Goal: Task Accomplishment & Management: Use online tool/utility

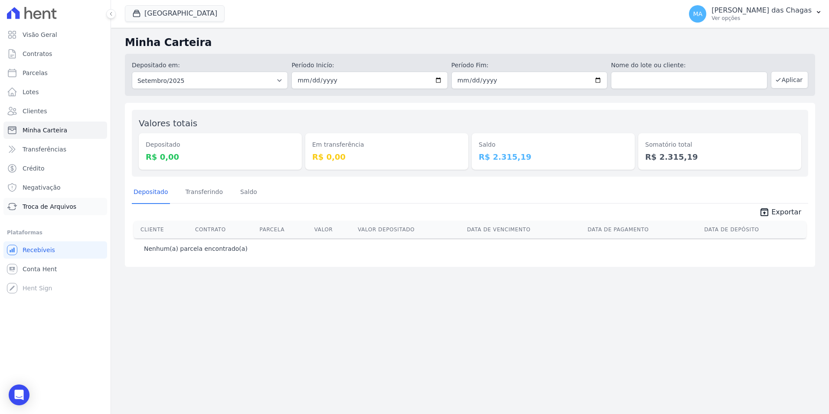
click at [52, 201] on link "Troca de Arquivos" at bounding box center [55, 206] width 104 height 17
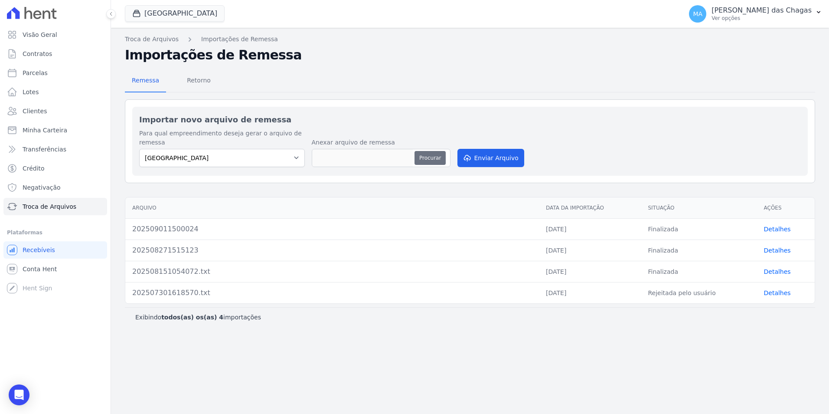
click at [428, 153] on button "Procurar" at bounding box center [429, 158] width 31 height 14
type input "202509011657205"
click at [491, 156] on button "Enviar Arquivo" at bounding box center [490, 158] width 67 height 18
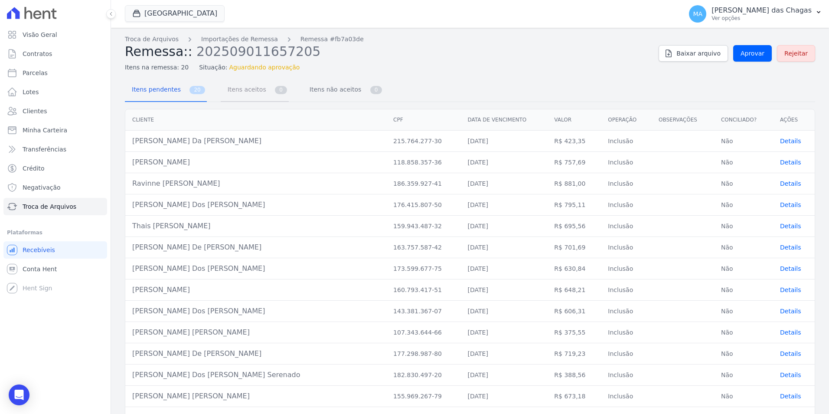
click at [232, 91] on span "Itens aceitos" at bounding box center [245, 89] width 46 height 17
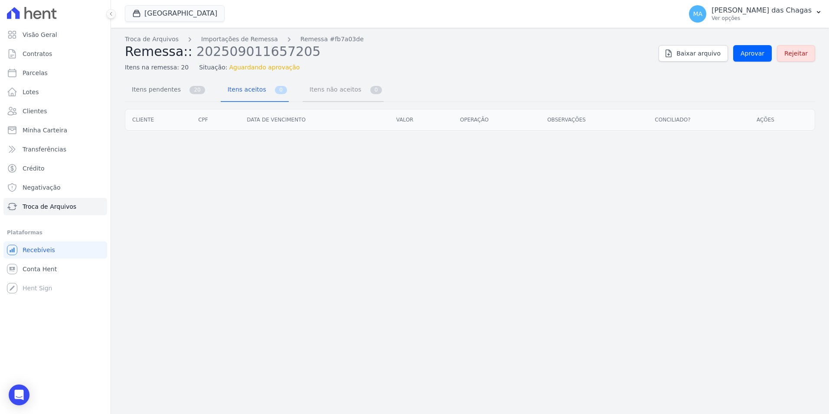
drag, startPoint x: 324, startPoint y: 93, endPoint x: 239, endPoint y: 93, distance: 85.0
click at [321, 93] on span "Itens não aceitos" at bounding box center [333, 89] width 59 height 17
click at [166, 85] on span "Itens pendentes" at bounding box center [155, 89] width 56 height 17
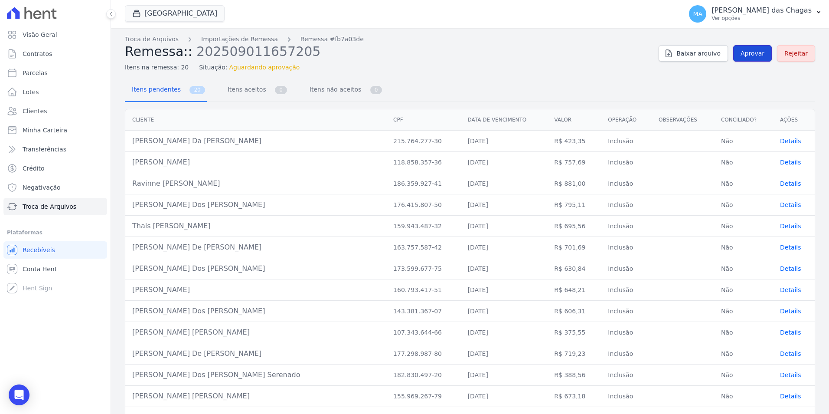
click at [747, 57] on span "Aprovar" at bounding box center [753, 53] width 24 height 9
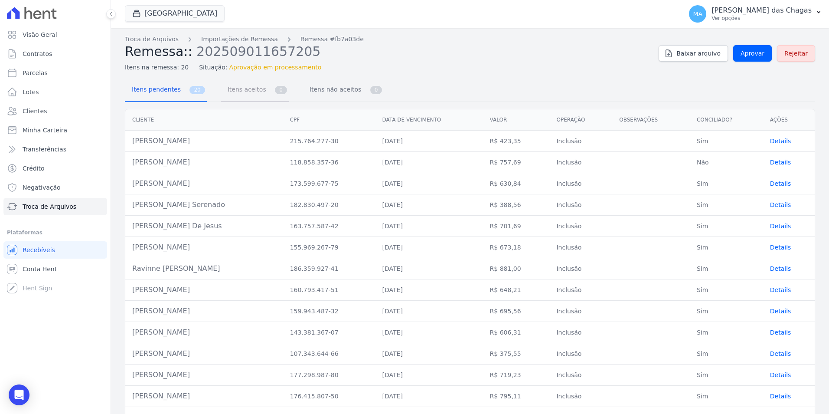
click at [240, 86] on span "Itens aceitos" at bounding box center [245, 89] width 46 height 17
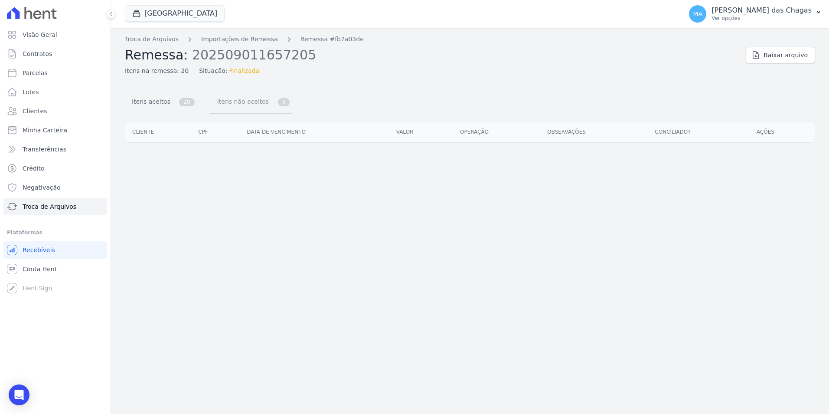
click at [232, 99] on span "Itens não aceitos" at bounding box center [241, 101] width 59 height 17
click at [163, 95] on span "Itens aceitos" at bounding box center [150, 101] width 46 height 17
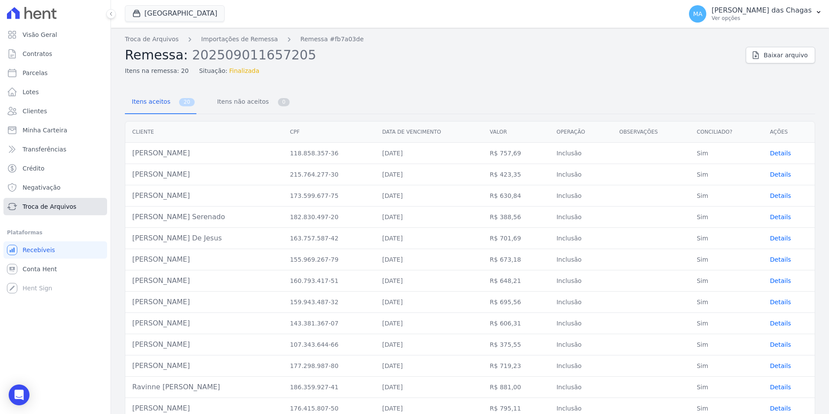
click at [48, 200] on link "Troca de Arquivos" at bounding box center [55, 206] width 104 height 17
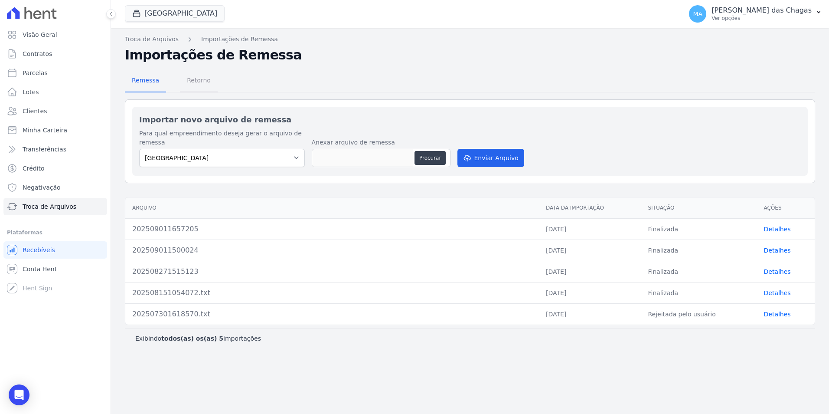
click at [183, 82] on span "Retorno" at bounding box center [199, 80] width 34 height 17
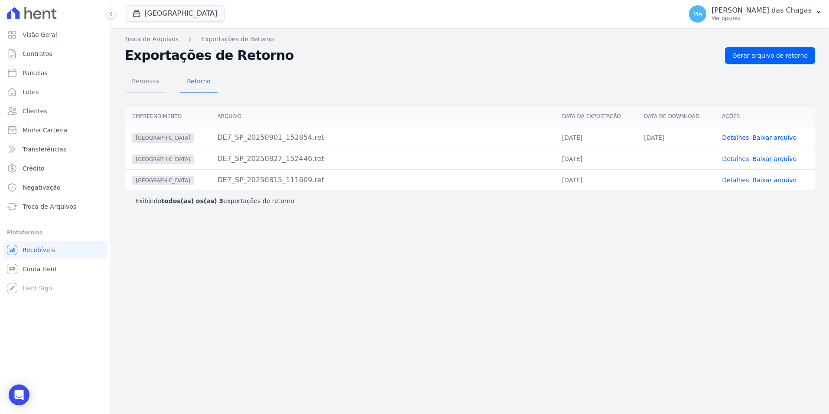
click at [150, 86] on span "Remessa" at bounding box center [146, 80] width 38 height 17
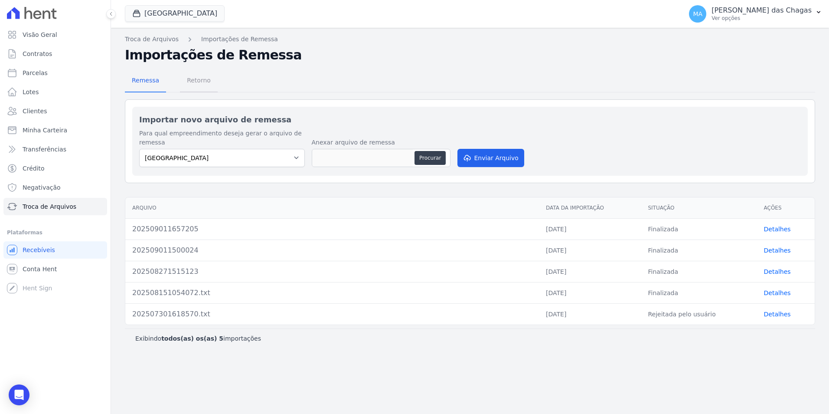
click at [194, 83] on span "Retorno" at bounding box center [199, 80] width 34 height 17
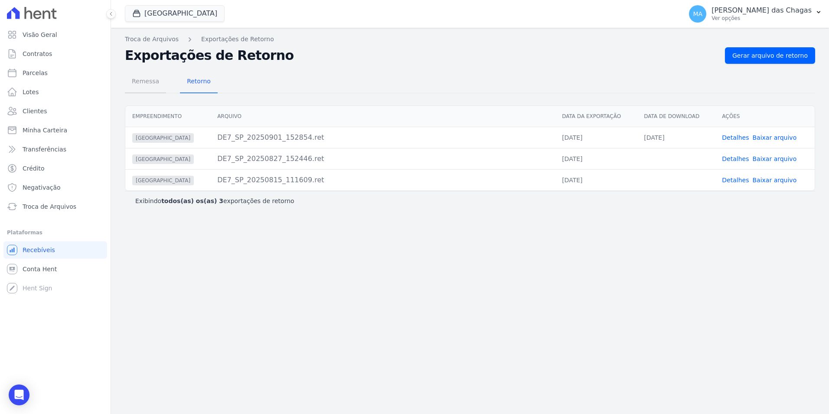
click at [150, 76] on span "Remessa" at bounding box center [146, 80] width 38 height 17
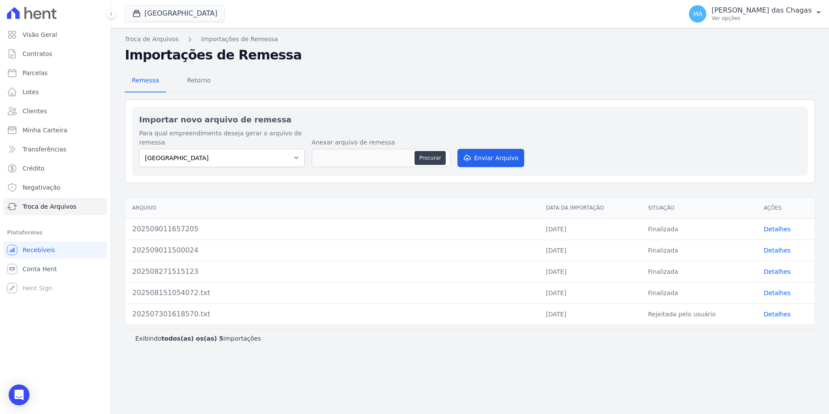
click at [781, 228] on link "Detalhes" at bounding box center [777, 228] width 27 height 7
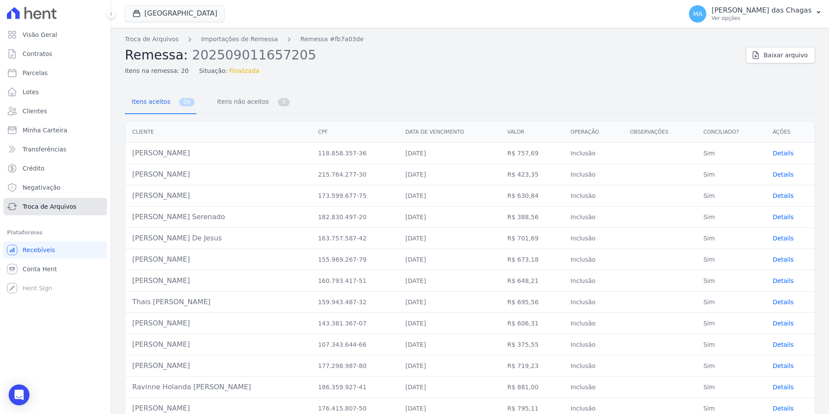
click at [77, 205] on link "Troca de Arquivos" at bounding box center [55, 206] width 104 height 17
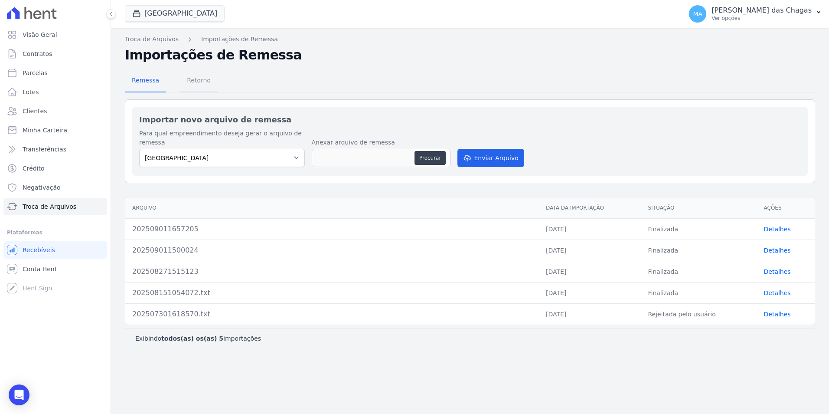
click at [198, 82] on span "Retorno" at bounding box center [199, 80] width 34 height 17
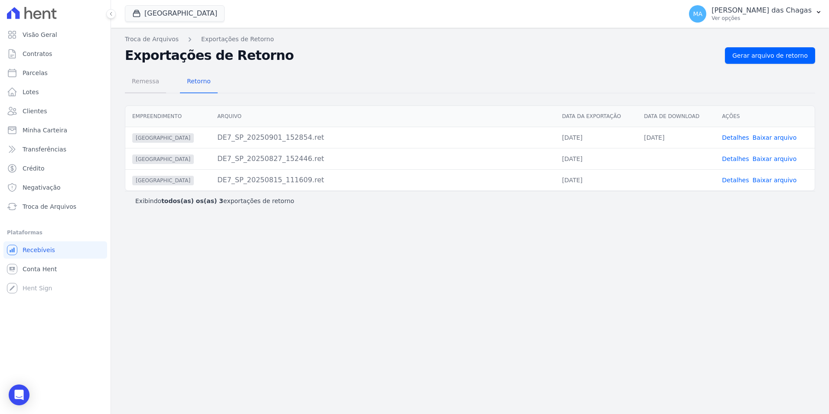
click at [150, 81] on span "Remessa" at bounding box center [146, 80] width 38 height 17
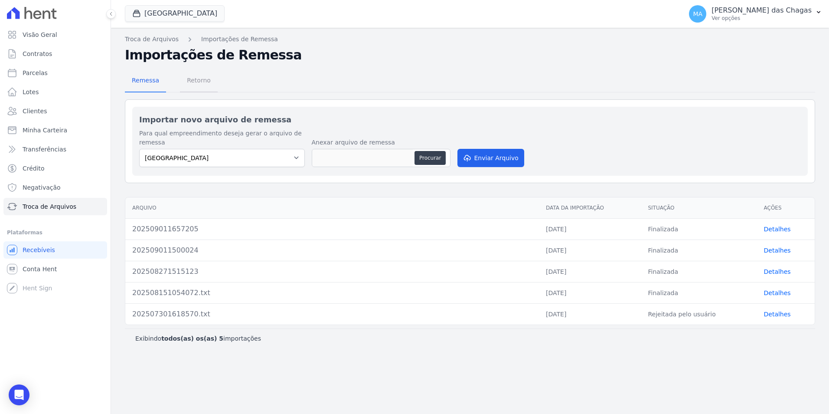
click at [185, 88] on span "Retorno" at bounding box center [199, 80] width 34 height 17
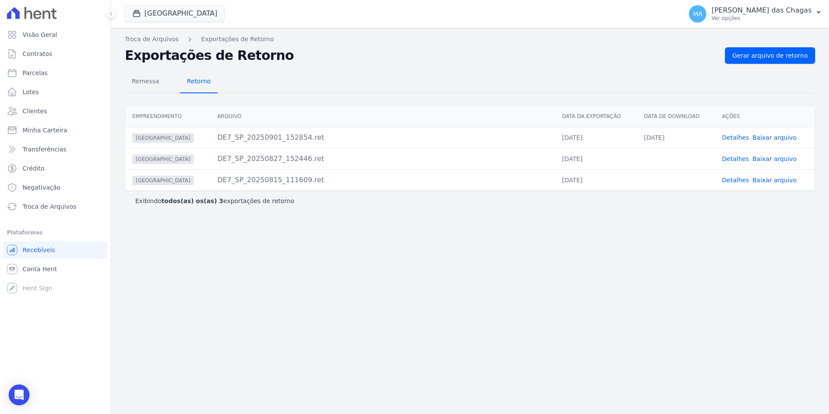
click at [185, 88] on span "Retorno" at bounding box center [199, 80] width 34 height 17
click at [766, 53] on span "Gerar arquivo de retorno" at bounding box center [769, 55] width 75 height 9
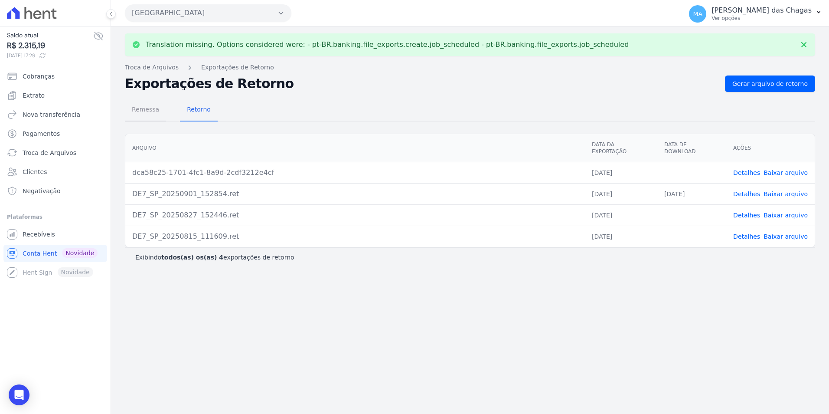
click at [150, 107] on span "Remessa" at bounding box center [146, 109] width 38 height 17
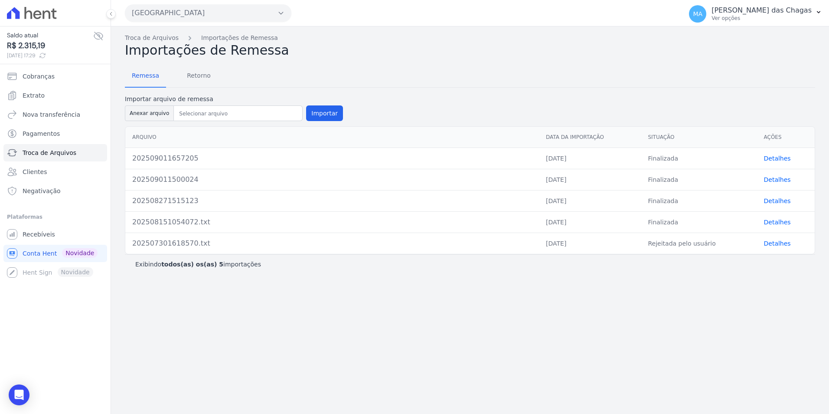
click at [770, 156] on link "Detalhes" at bounding box center [777, 158] width 27 height 7
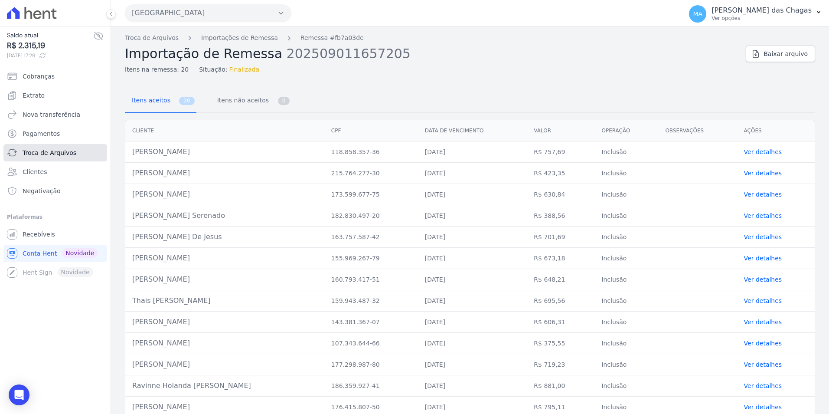
click at [45, 147] on link "Troca de Arquivos" at bounding box center [55, 152] width 104 height 17
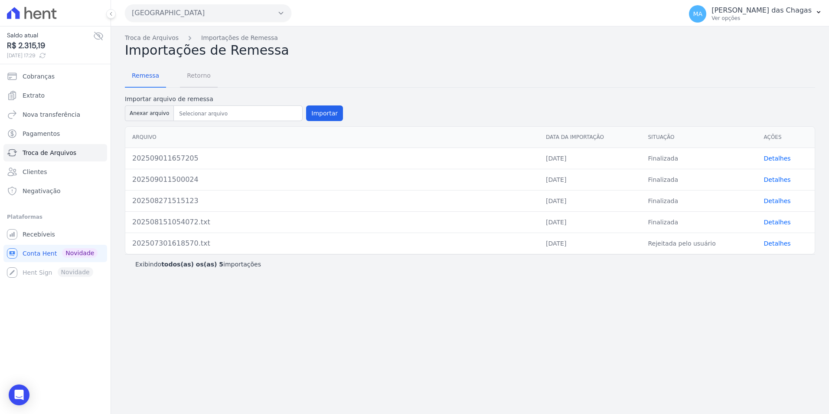
click at [198, 75] on span "Retorno" at bounding box center [199, 75] width 34 height 17
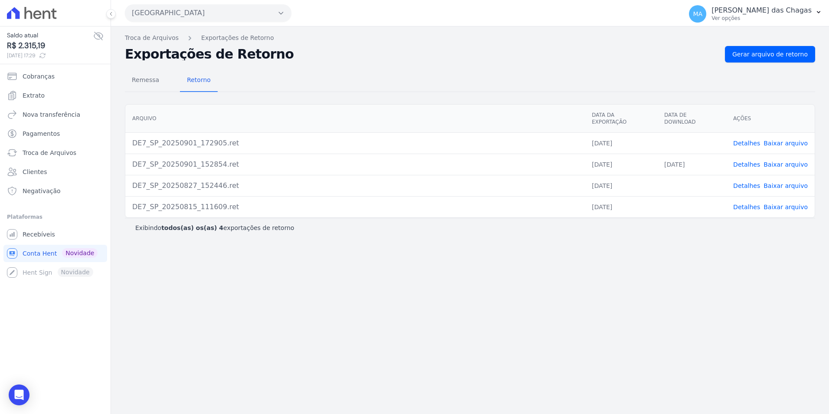
click at [748, 140] on link "Detalhes" at bounding box center [746, 143] width 27 height 7
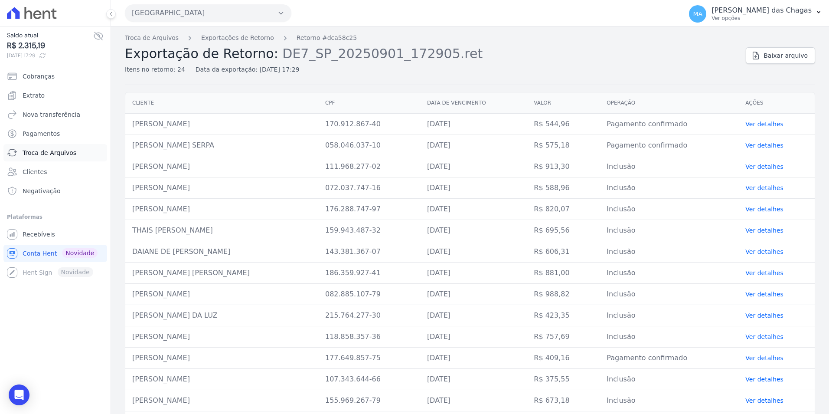
click at [57, 148] on span "Troca de Arquivos" at bounding box center [50, 152] width 54 height 9
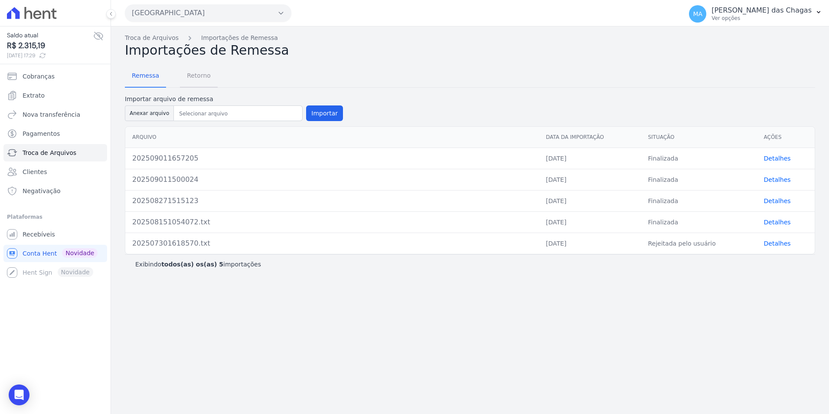
click at [190, 69] on span "Retorno" at bounding box center [199, 75] width 34 height 17
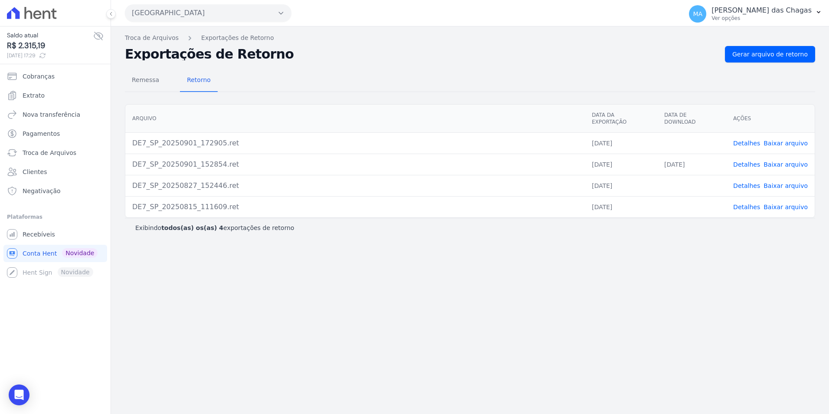
click at [788, 140] on link "Baixar arquivo" at bounding box center [785, 143] width 44 height 7
drag, startPoint x: 509, startPoint y: 64, endPoint x: 615, endPoint y: 65, distance: 106.7
click at [509, 64] on div "Remessa Retorno Arquivo Data da Exportação Data de Download Ações DE7_SP_202509…" at bounding box center [470, 149] width 690 height 175
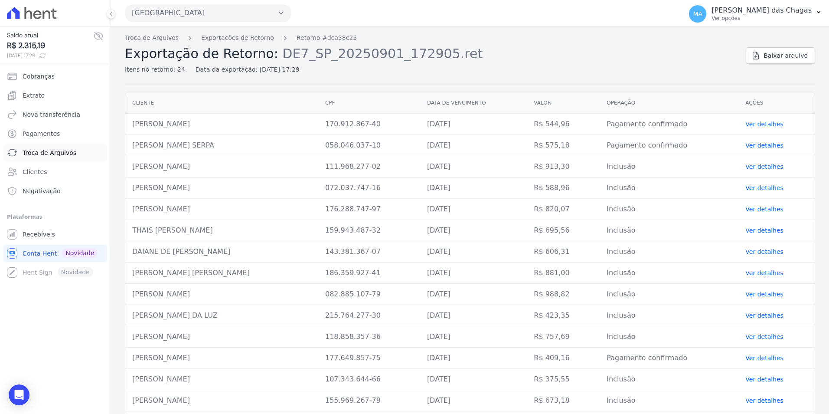
click at [42, 146] on link "Troca de Arquivos" at bounding box center [55, 152] width 104 height 17
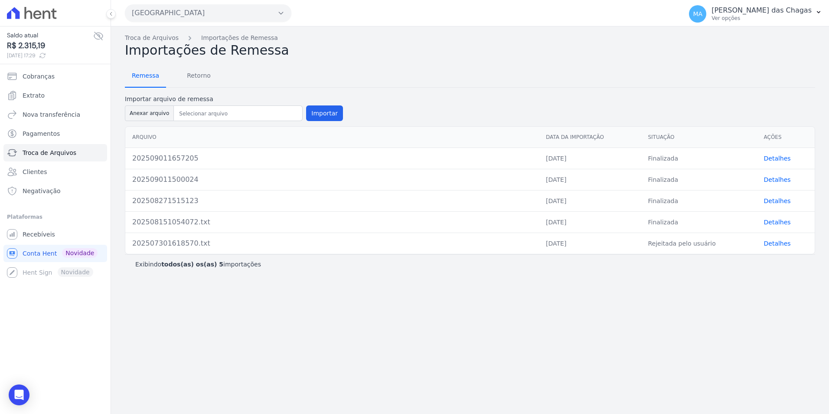
click at [144, 78] on span "Remessa" at bounding box center [146, 75] width 38 height 17
click at [768, 157] on link "Detalhes" at bounding box center [777, 158] width 27 height 7
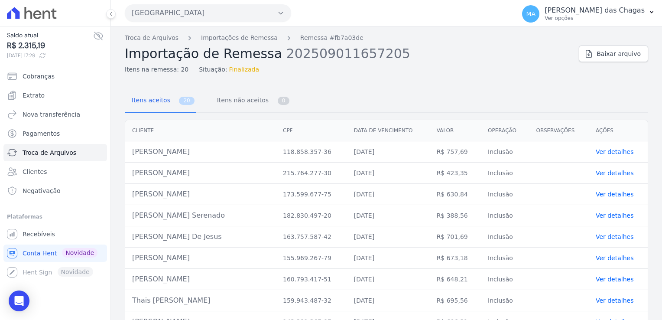
drag, startPoint x: 130, startPoint y: 149, endPoint x: 205, endPoint y: 149, distance: 75.4
click at [205, 149] on td "[PERSON_NAME]" at bounding box center [200, 151] width 151 height 21
drag, startPoint x: 225, startPoint y: 177, endPoint x: 135, endPoint y: 174, distance: 90.2
click at [135, 174] on td "[PERSON_NAME]" at bounding box center [200, 173] width 151 height 21
drag, startPoint x: 232, startPoint y: 194, endPoint x: 137, endPoint y: 192, distance: 94.5
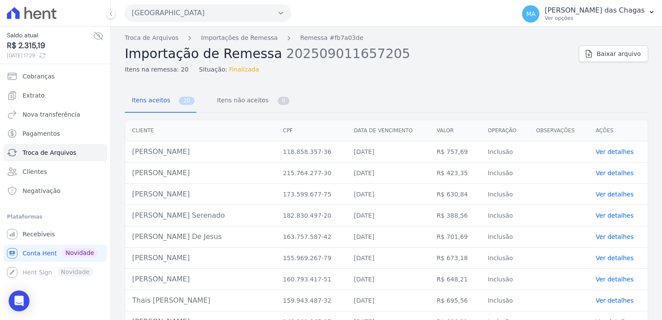
click at [137, 192] on td "[PERSON_NAME]" at bounding box center [200, 194] width 151 height 21
drag, startPoint x: 232, startPoint y: 212, endPoint x: 131, endPoint y: 212, distance: 100.2
click at [131, 212] on td "[PERSON_NAME] Serenado" at bounding box center [200, 215] width 151 height 21
drag, startPoint x: 225, startPoint y: 233, endPoint x: 134, endPoint y: 231, distance: 91.5
click at [134, 231] on td "[PERSON_NAME] De Jesus" at bounding box center [200, 236] width 151 height 21
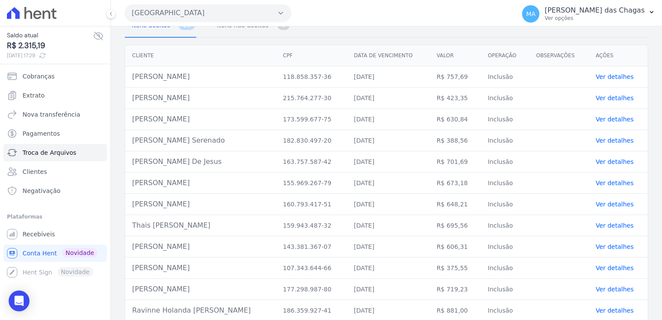
scroll to position [87, 0]
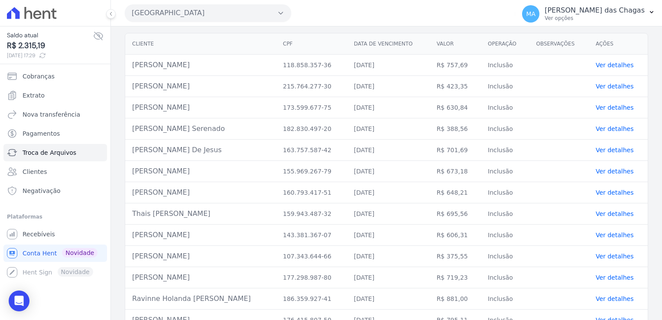
drag, startPoint x: 238, startPoint y: 168, endPoint x: 132, endPoint y: 163, distance: 105.9
click at [132, 163] on td "[PERSON_NAME]" at bounding box center [200, 171] width 151 height 21
drag, startPoint x: 225, startPoint y: 186, endPoint x: 137, endPoint y: 186, distance: 88.4
click at [137, 186] on td "[PERSON_NAME]" at bounding box center [200, 192] width 151 height 21
drag, startPoint x: 229, startPoint y: 215, endPoint x: 137, endPoint y: 214, distance: 92.4
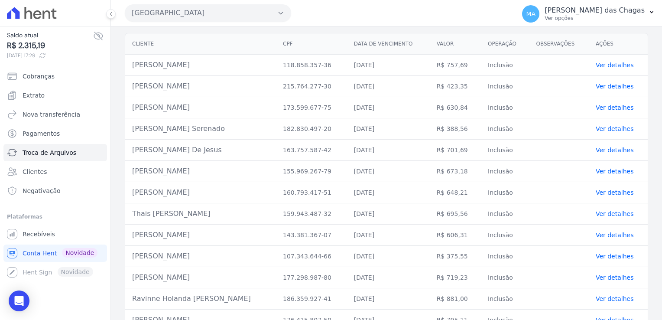
click at [137, 214] on td "Thais [PERSON_NAME]" at bounding box center [200, 213] width 151 height 21
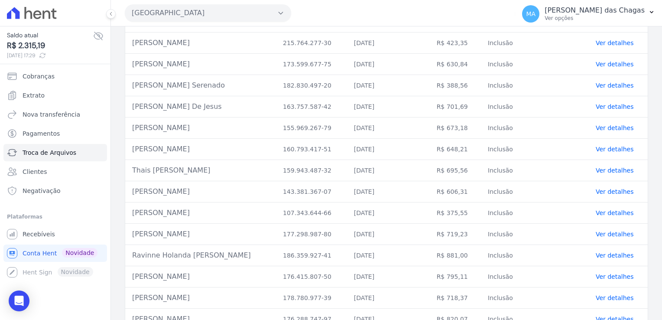
drag, startPoint x: 232, startPoint y: 192, endPoint x: 125, endPoint y: 189, distance: 107.6
click at [125, 189] on td "[PERSON_NAME]" at bounding box center [200, 191] width 151 height 21
drag, startPoint x: 217, startPoint y: 218, endPoint x: 134, endPoint y: 210, distance: 84.0
click at [134, 210] on td "[PERSON_NAME]" at bounding box center [200, 212] width 151 height 21
drag, startPoint x: 211, startPoint y: 228, endPoint x: 137, endPoint y: 224, distance: 74.7
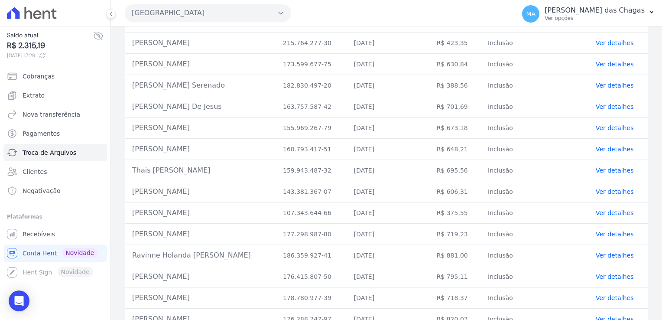
click at [137, 224] on td "[PERSON_NAME]" at bounding box center [200, 234] width 151 height 21
drag, startPoint x: 250, startPoint y: 253, endPoint x: 145, endPoint y: 249, distance: 105.4
click at [145, 249] on td "Ravinne Holanda [PERSON_NAME]" at bounding box center [200, 255] width 151 height 21
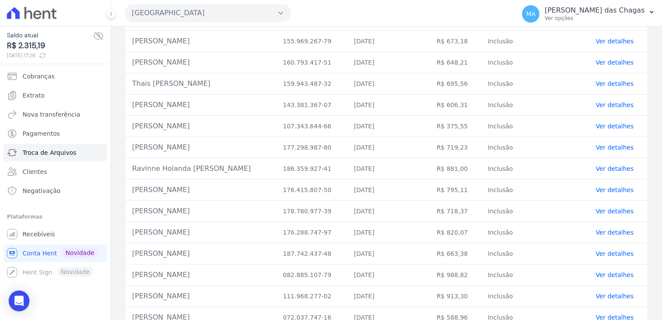
drag, startPoint x: 247, startPoint y: 188, endPoint x: 129, endPoint y: 189, distance: 117.9
click at [129, 189] on td "[PERSON_NAME]" at bounding box center [200, 189] width 151 height 21
drag, startPoint x: 231, startPoint y: 209, endPoint x: 124, endPoint y: 209, distance: 106.7
click at [124, 209] on div "Cliente CPF Data de vencimento [GEOGRAPHIC_DATA] Operação Observações Ações [PE…" at bounding box center [386, 125] width 551 height 453
drag, startPoint x: 210, startPoint y: 228, endPoint x: 144, endPoint y: 227, distance: 66.3
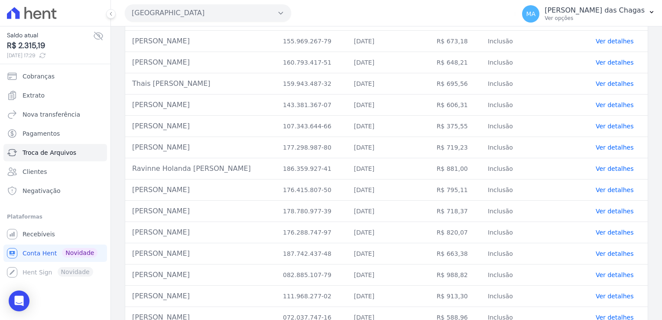
click at [144, 227] on td "[PERSON_NAME]" at bounding box center [200, 232] width 151 height 21
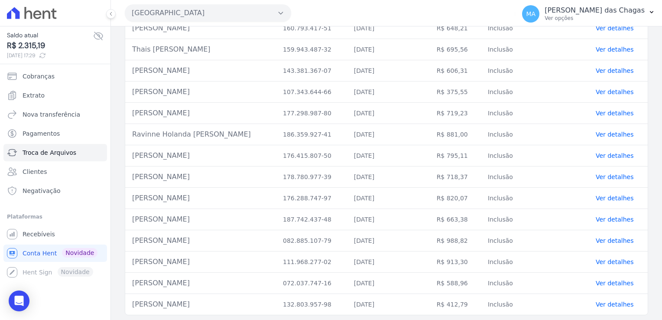
drag, startPoint x: 219, startPoint y: 219, endPoint x: 136, endPoint y: 214, distance: 82.9
click at [136, 214] on td "[PERSON_NAME]" at bounding box center [200, 219] width 151 height 21
drag, startPoint x: 135, startPoint y: 258, endPoint x: 196, endPoint y: 258, distance: 60.7
click at [196, 258] on td "[PERSON_NAME]" at bounding box center [200, 261] width 151 height 21
drag, startPoint x: 222, startPoint y: 275, endPoint x: 105, endPoint y: 271, distance: 117.1
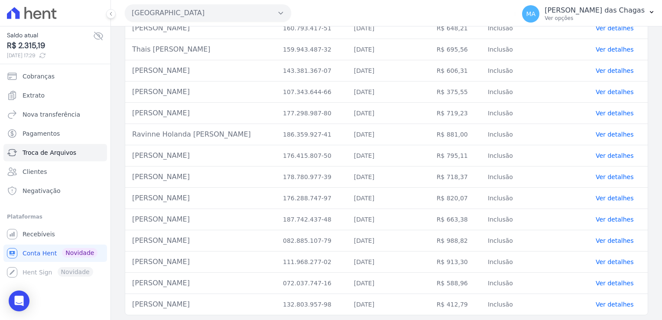
click at [105, 271] on div "Saldo atual R$ 2.315,19 [DATE] 17:29 Cobranças Extrato Nova transferência Pagam…" at bounding box center [331, 160] width 662 height 320
click at [65, 155] on span "Troca de Arquivos" at bounding box center [50, 152] width 54 height 9
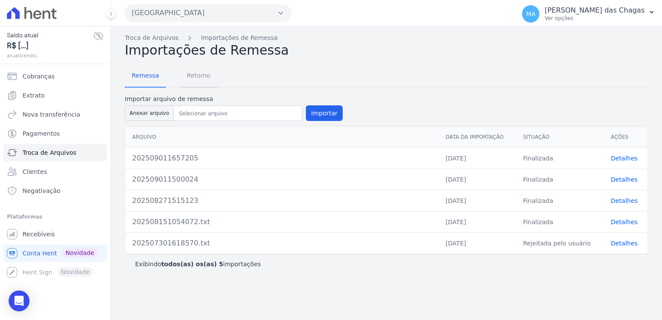
click at [196, 82] on span "Retorno" at bounding box center [199, 75] width 34 height 17
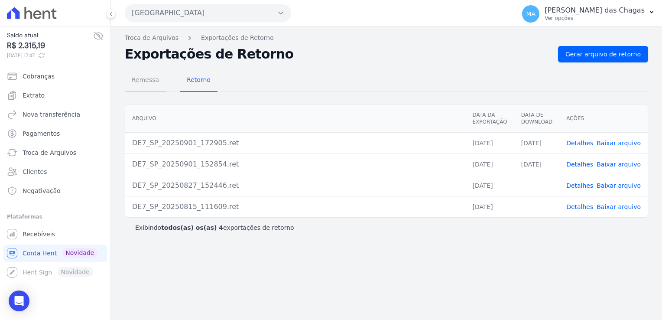
click at [126, 77] on link "Remessa" at bounding box center [145, 80] width 41 height 23
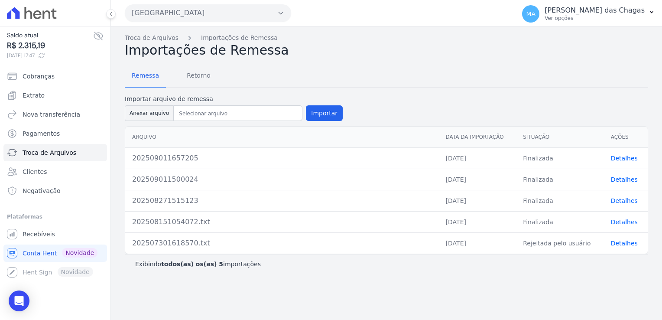
drag, startPoint x: 496, startPoint y: 171, endPoint x: 550, endPoint y: 172, distance: 53.3
click at [550, 172] on tr "202509011500024 01/09/2025 Finalizada Detalhes" at bounding box center [386, 179] width 523 height 21
drag, startPoint x: 550, startPoint y: 172, endPoint x: 622, endPoint y: 157, distance: 74.0
click at [622, 157] on link "Detalhes" at bounding box center [624, 158] width 27 height 7
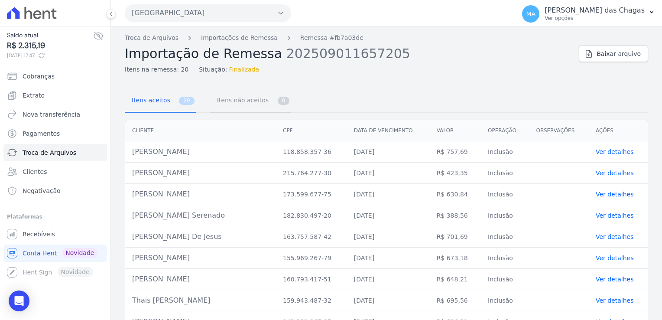
click at [228, 98] on span "Itens não aceitos" at bounding box center [241, 99] width 59 height 17
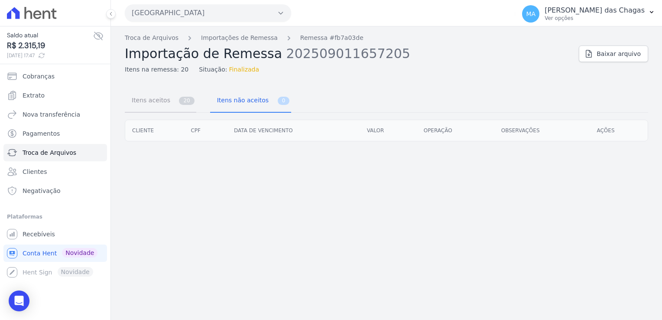
click at [142, 101] on span "Itens aceitos" at bounding box center [150, 99] width 46 height 17
